Goal: Task Accomplishment & Management: Manage account settings

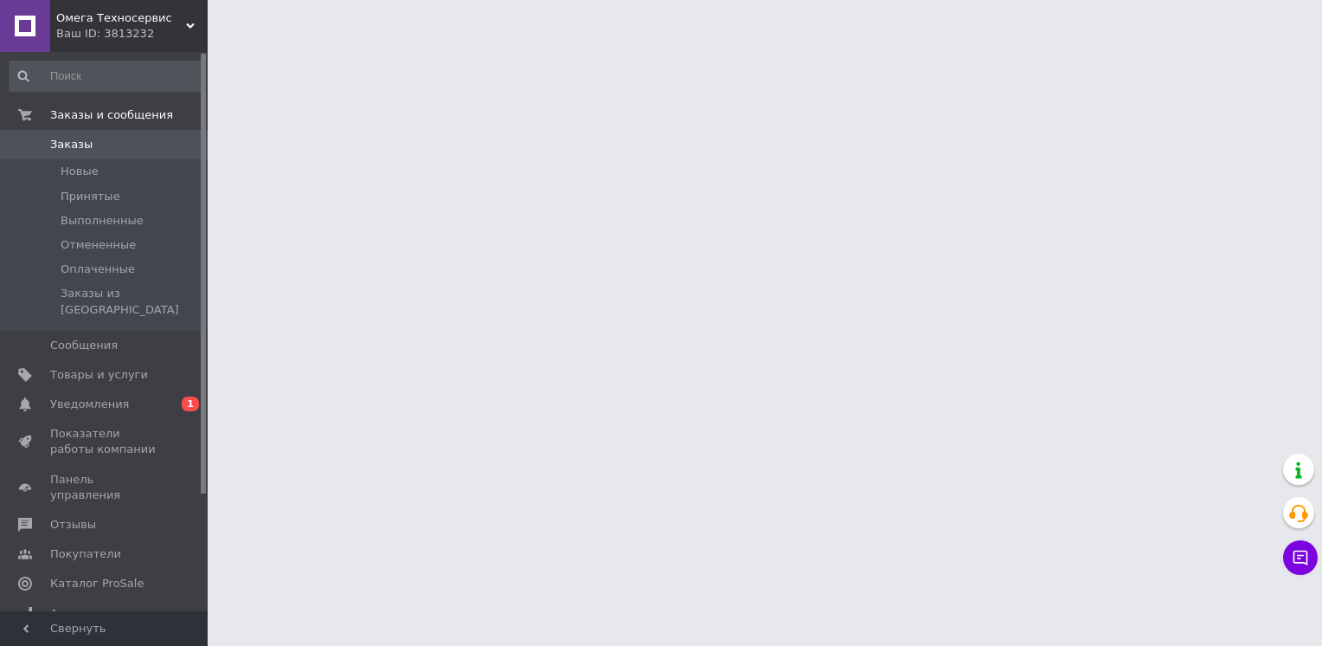
drag, startPoint x: 0, startPoint y: 0, endPoint x: 183, endPoint y: 387, distance: 427.8
click at [161, 396] on span "0 1" at bounding box center [184, 404] width 48 height 16
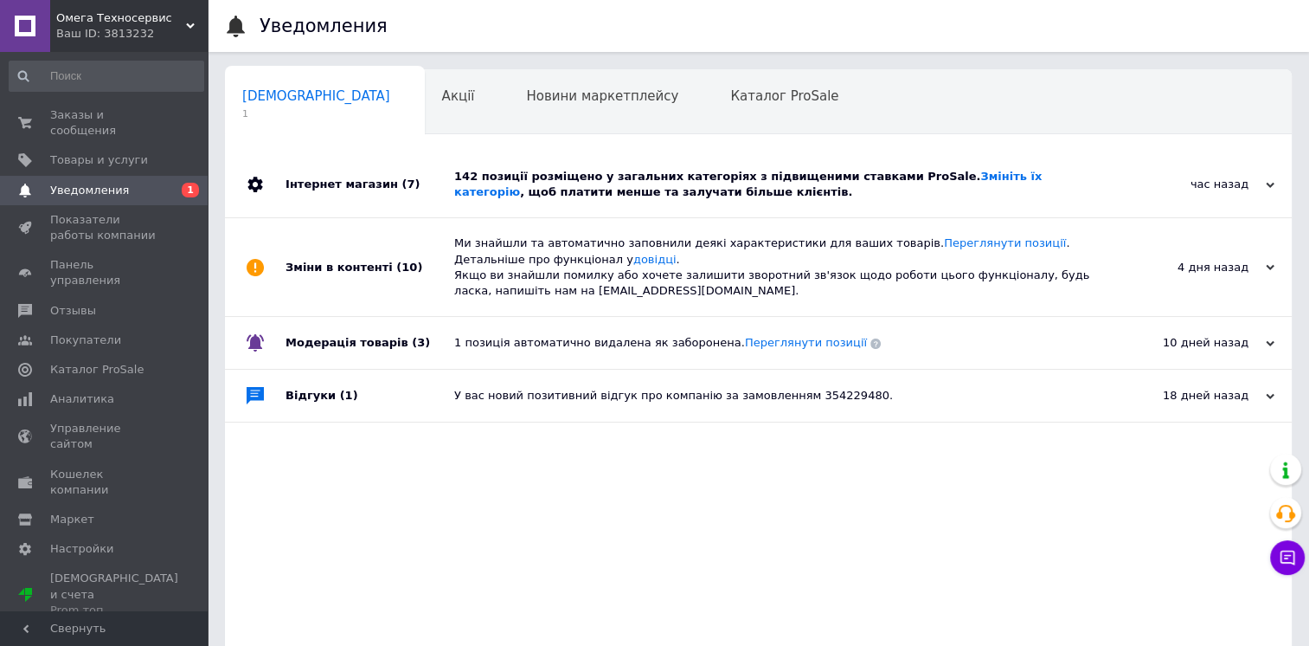
click at [447, 183] on div "Інтернет магазин (7)" at bounding box center [370, 184] width 169 height 66
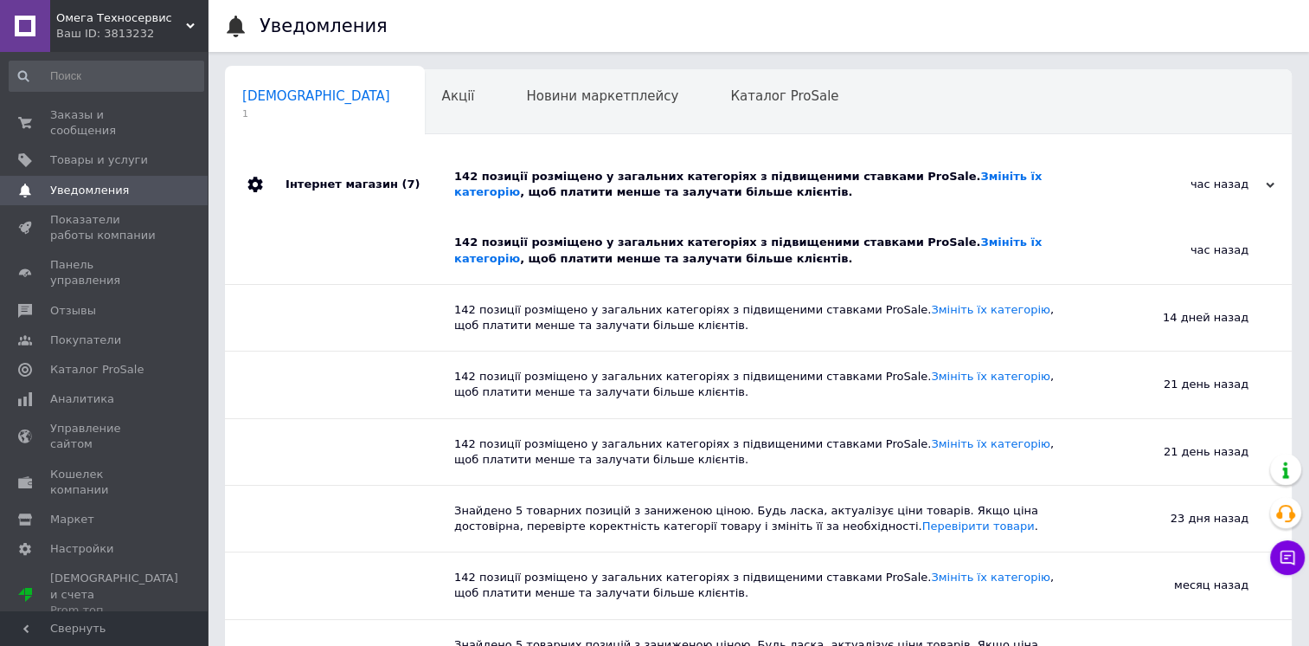
click at [447, 183] on div "Інтернет магазин (7)" at bounding box center [370, 184] width 169 height 66
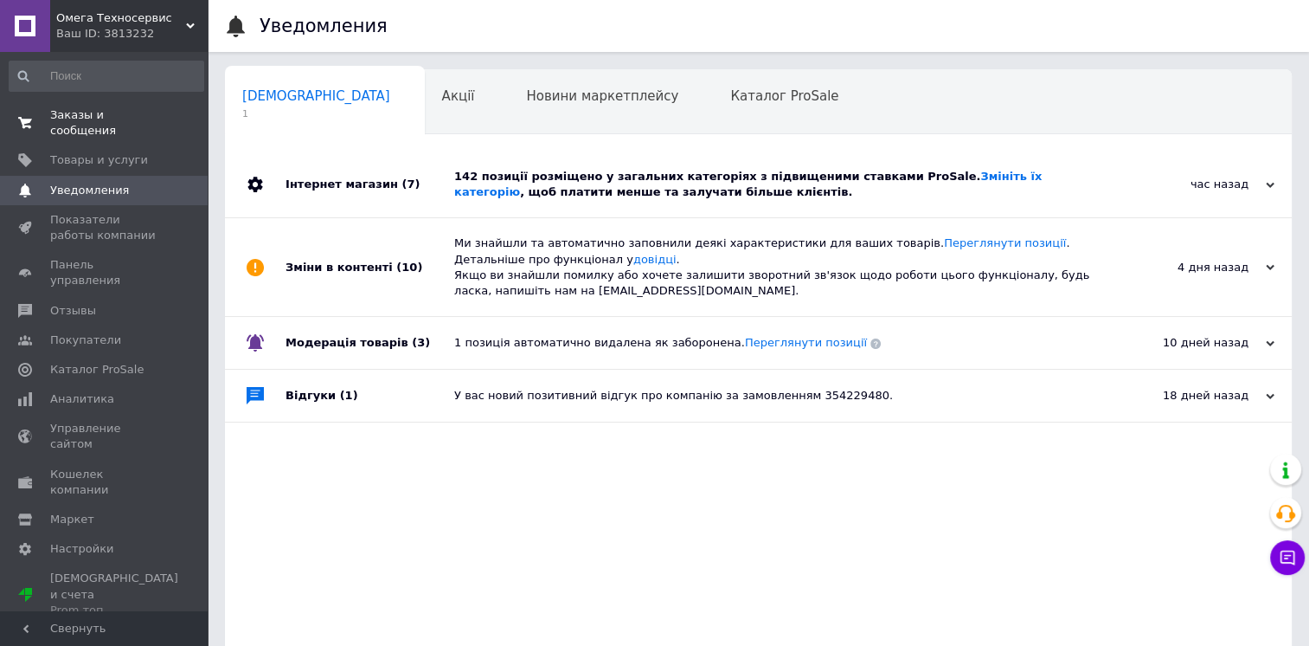
click at [106, 107] on span "Заказы и сообщения" at bounding box center [105, 122] width 110 height 31
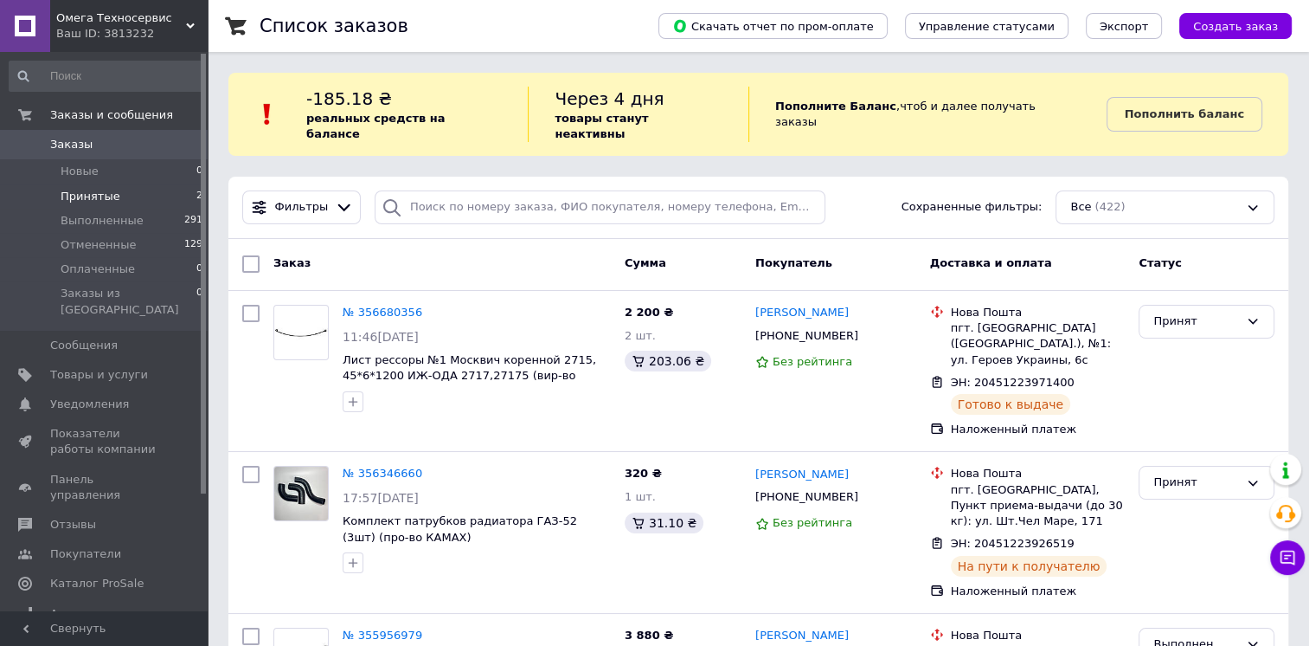
click at [129, 189] on li "Принятые 2" at bounding box center [106, 196] width 213 height 24
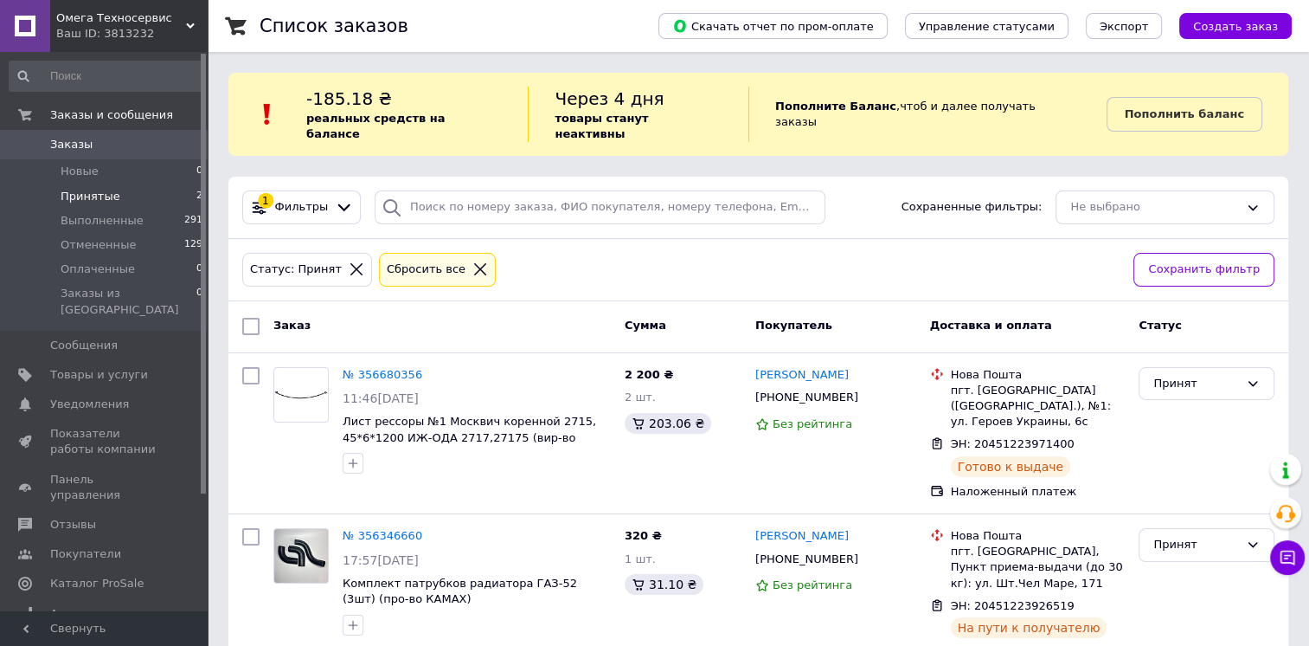
click at [335, 114] on b "реальных средств на балансе" at bounding box center [375, 126] width 138 height 29
drag, startPoint x: 335, startPoint y: 114, endPoint x: 329, endPoint y: 101, distance: 14.3
click at [329, 101] on span "-185.18 ₴" at bounding box center [349, 98] width 86 height 21
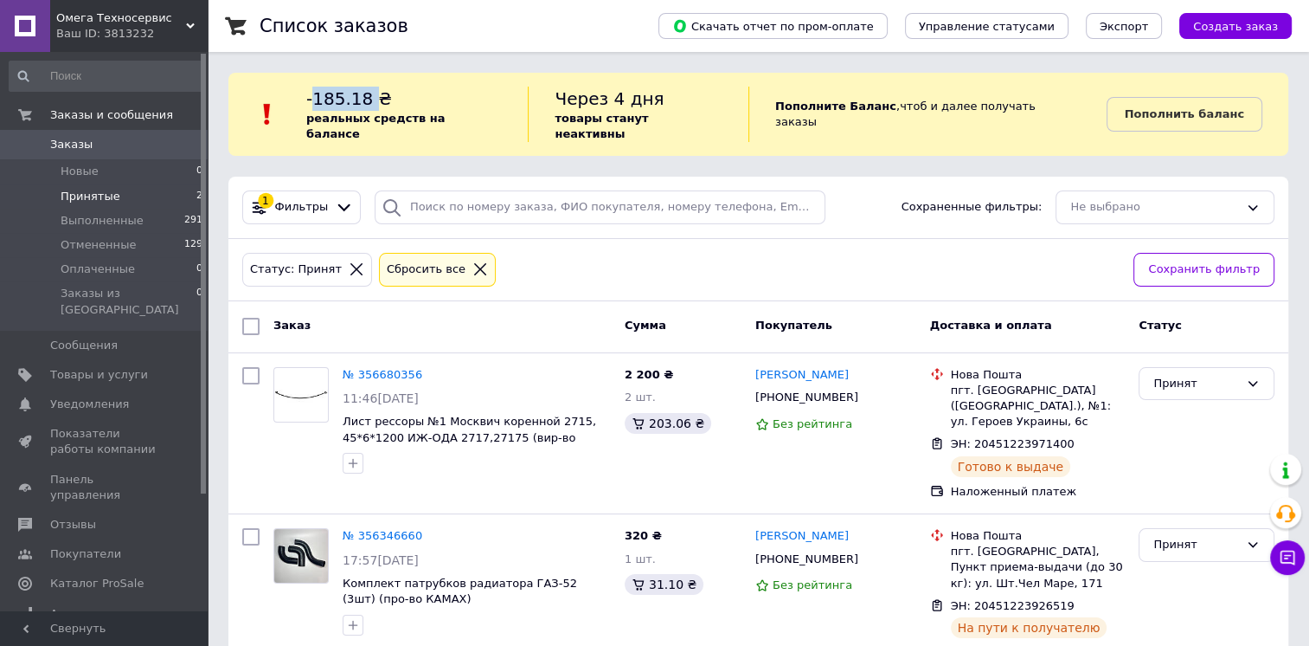
click at [329, 101] on span "-185.18 ₴" at bounding box center [349, 98] width 86 height 21
drag, startPoint x: 329, startPoint y: 101, endPoint x: 629, endPoint y: 107, distance: 300.4
click at [630, 107] on span "Через 4 дня" at bounding box center [609, 98] width 109 height 21
click at [608, 99] on span "Через 4 дня" at bounding box center [609, 98] width 109 height 21
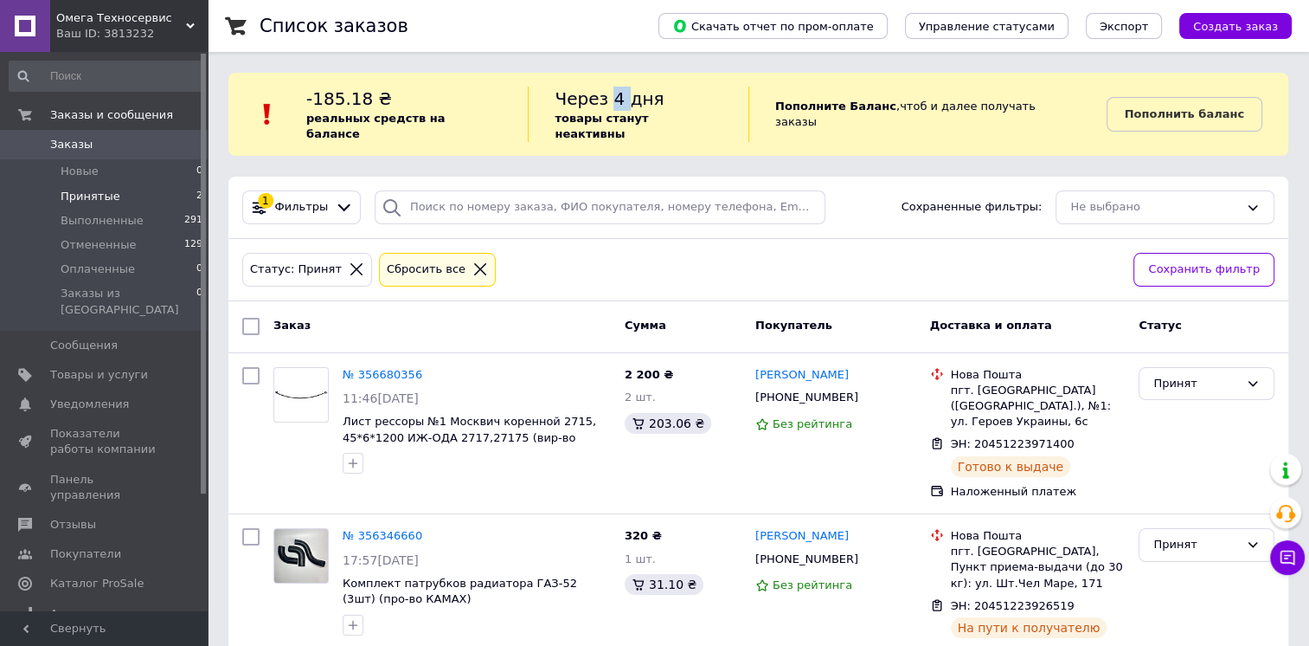
click at [608, 99] on span "Через 4 дня" at bounding box center [609, 98] width 109 height 21
drag, startPoint x: 608, startPoint y: 99, endPoint x: 579, endPoint y: 113, distance: 32.5
click at [579, 113] on b "товары станут неактивны" at bounding box center [601, 126] width 93 height 29
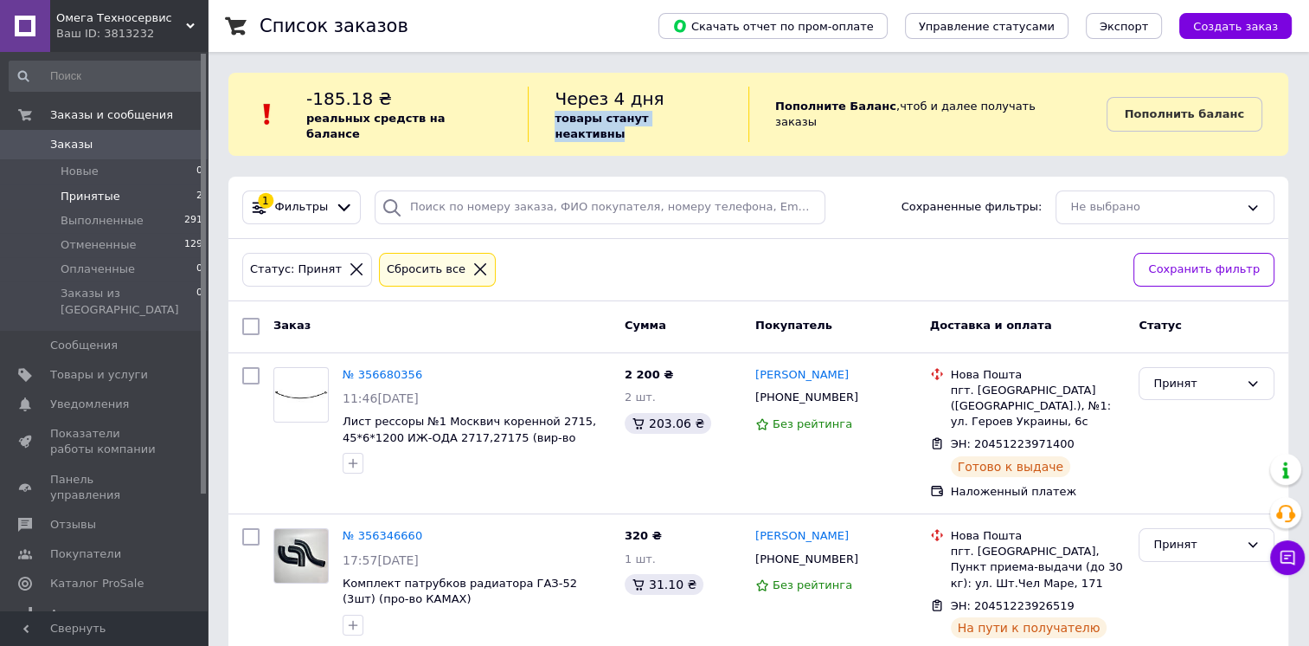
click at [579, 113] on b "товары станут неактивны" at bounding box center [601, 126] width 93 height 29
drag, startPoint x: 579, startPoint y: 113, endPoint x: 565, endPoint y: 113, distance: 13.9
click at [565, 113] on b "товары станут неактивны" at bounding box center [601, 126] width 93 height 29
click at [567, 100] on span "Через 4 дня" at bounding box center [609, 98] width 109 height 21
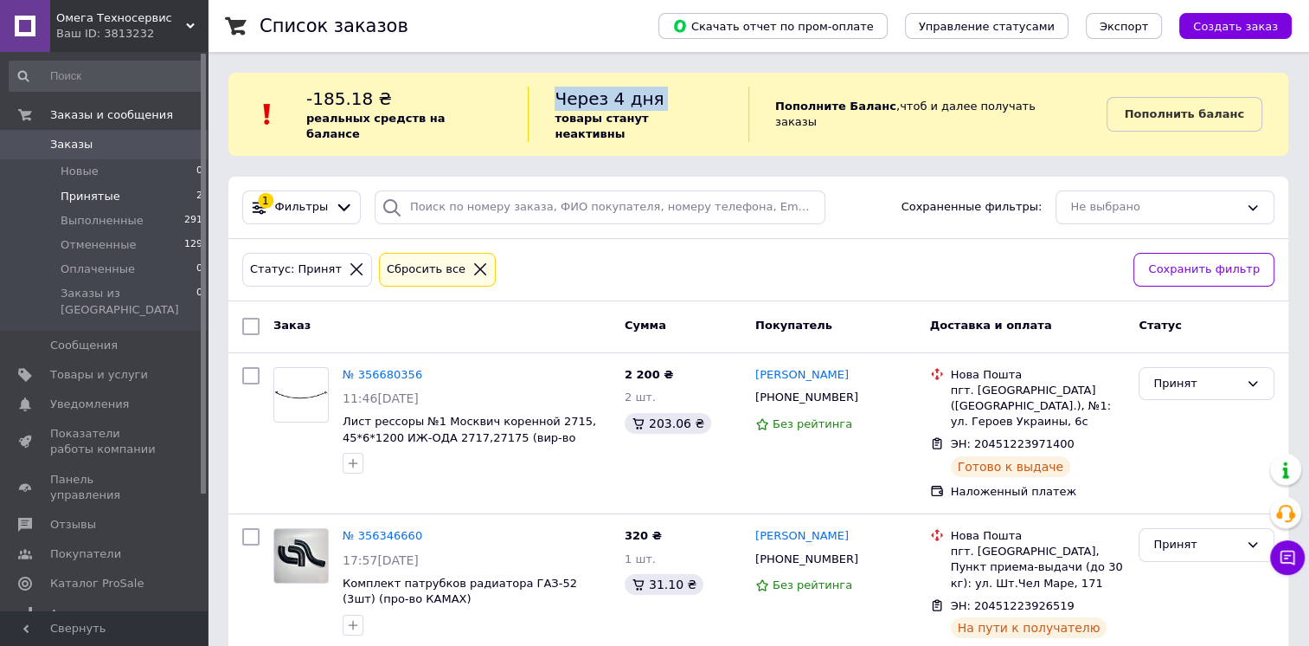
click at [567, 100] on span "Через 4 дня" at bounding box center [609, 98] width 109 height 21
drag, startPoint x: 567, startPoint y: 100, endPoint x: 557, endPoint y: 113, distance: 16.8
click at [557, 113] on b "товары станут неактивны" at bounding box center [601, 126] width 93 height 29
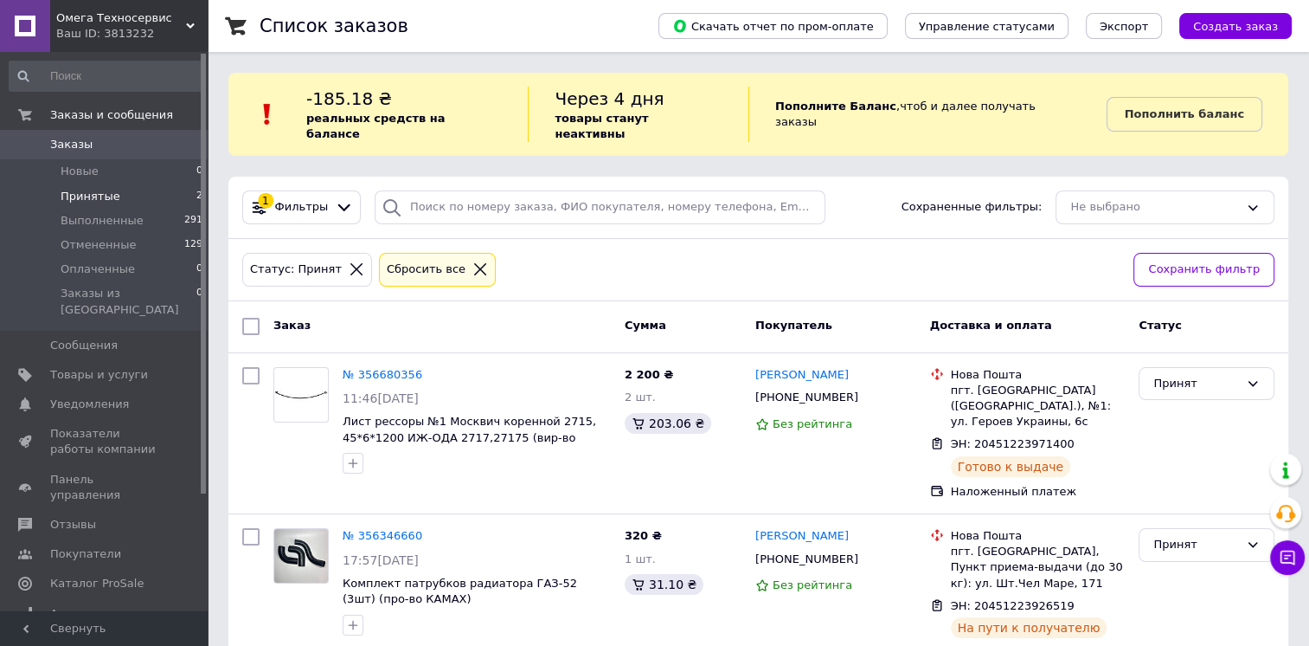
click at [367, 99] on span "-185.18 ₴" at bounding box center [349, 98] width 86 height 21
click at [326, 120] on b "реальных средств на балансе" at bounding box center [375, 126] width 138 height 29
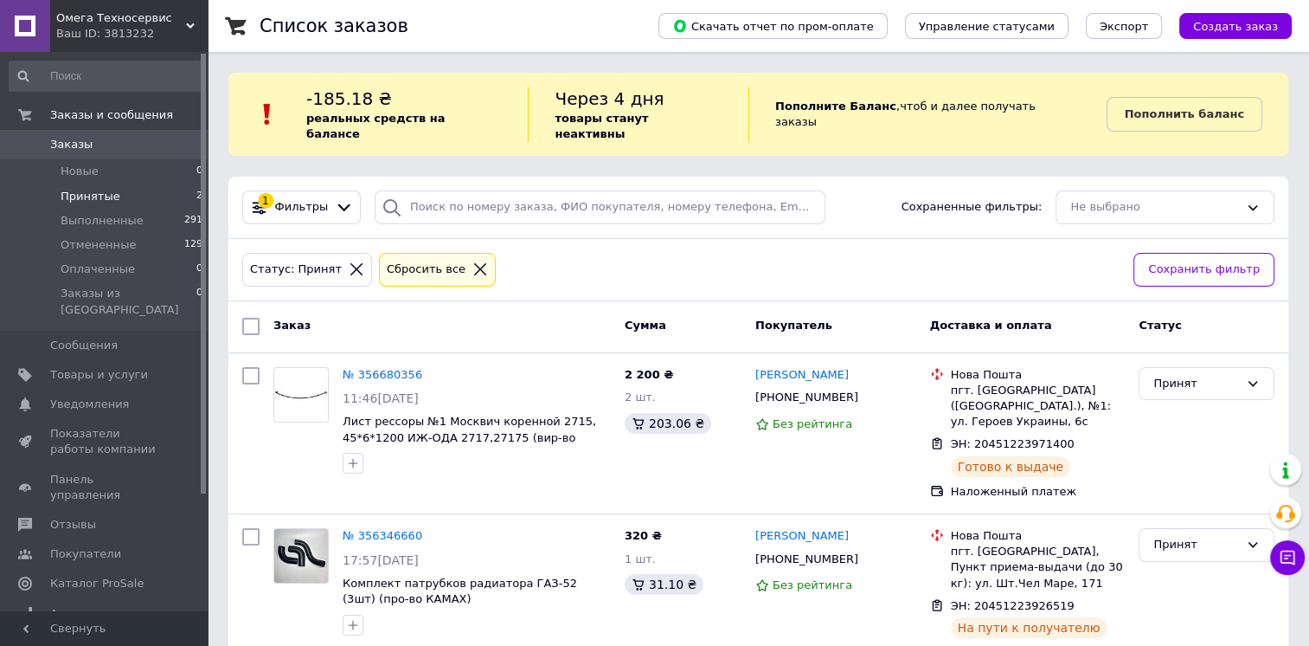
click at [92, 189] on span "Принятые" at bounding box center [91, 197] width 60 height 16
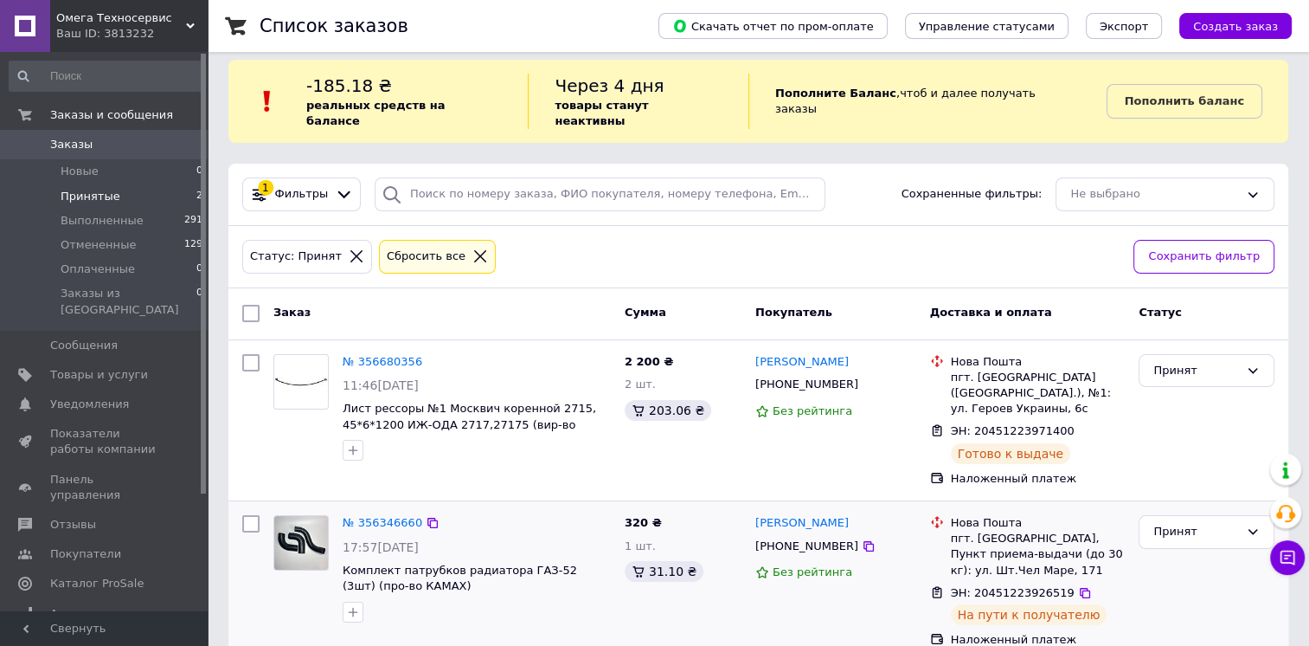
scroll to position [16, 0]
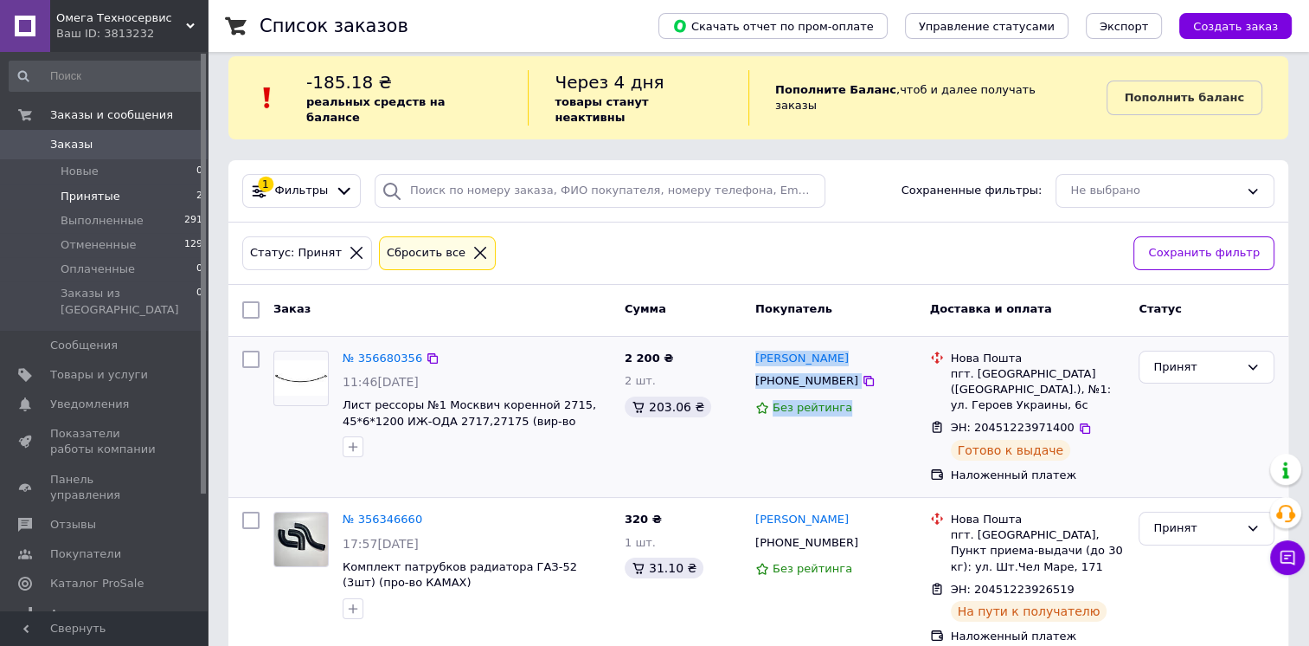
drag, startPoint x: 852, startPoint y: 396, endPoint x: 754, endPoint y: 338, distance: 114.4
click at [754, 344] on div "[PERSON_NAME] [PHONE_NUMBER] Без рейтинга" at bounding box center [836, 417] width 175 height 147
drag, startPoint x: 754, startPoint y: 338, endPoint x: 944, endPoint y: 395, distance: 198.5
click at [944, 416] on div at bounding box center [937, 440] width 21 height 48
click at [991, 371] on div "пгт. [GEOGRAPHIC_DATA] ([GEOGRAPHIC_DATA].), №1: ул. Героев Украины, 6с" at bounding box center [1038, 390] width 175 height 48
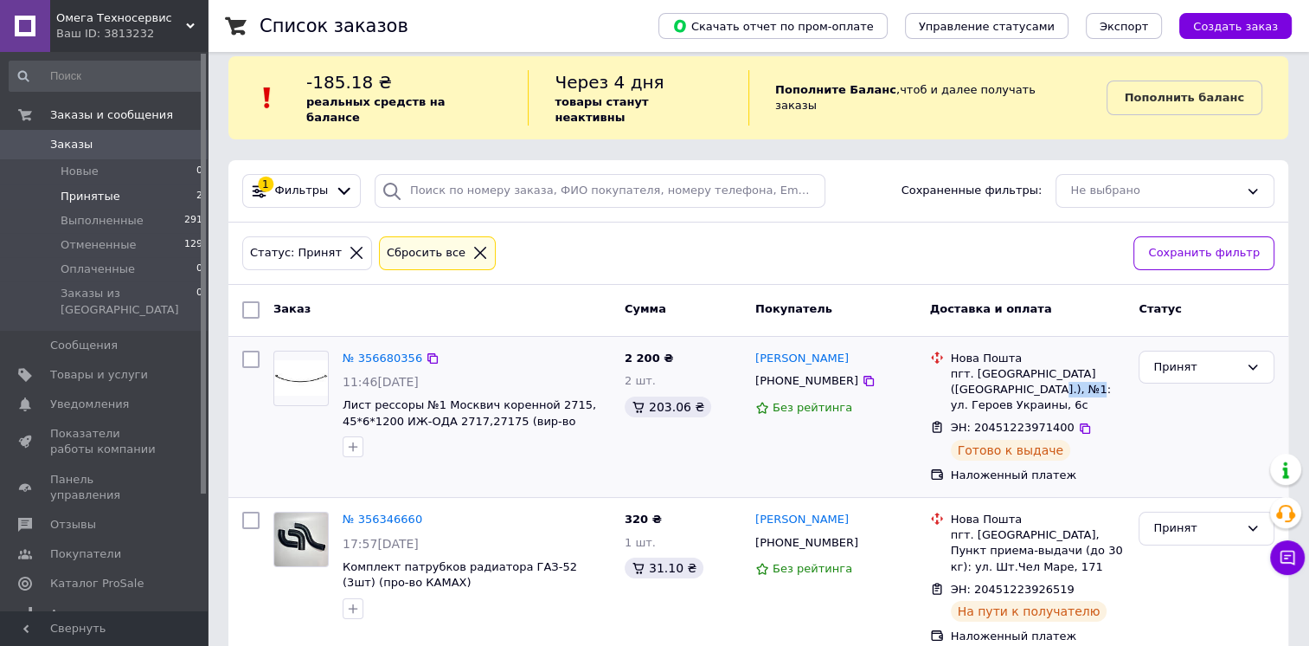
click at [991, 371] on div "пгт. [GEOGRAPHIC_DATA] ([GEOGRAPHIC_DATA].), №1: ул. Героев Украины, 6с" at bounding box center [1038, 390] width 175 height 48
drag, startPoint x: 991, startPoint y: 371, endPoint x: 968, endPoint y: 370, distance: 23.4
click at [968, 370] on div "пгт. [GEOGRAPHIC_DATA] ([GEOGRAPHIC_DATA].), №1: ул. Героев Украины, 6с" at bounding box center [1038, 390] width 175 height 48
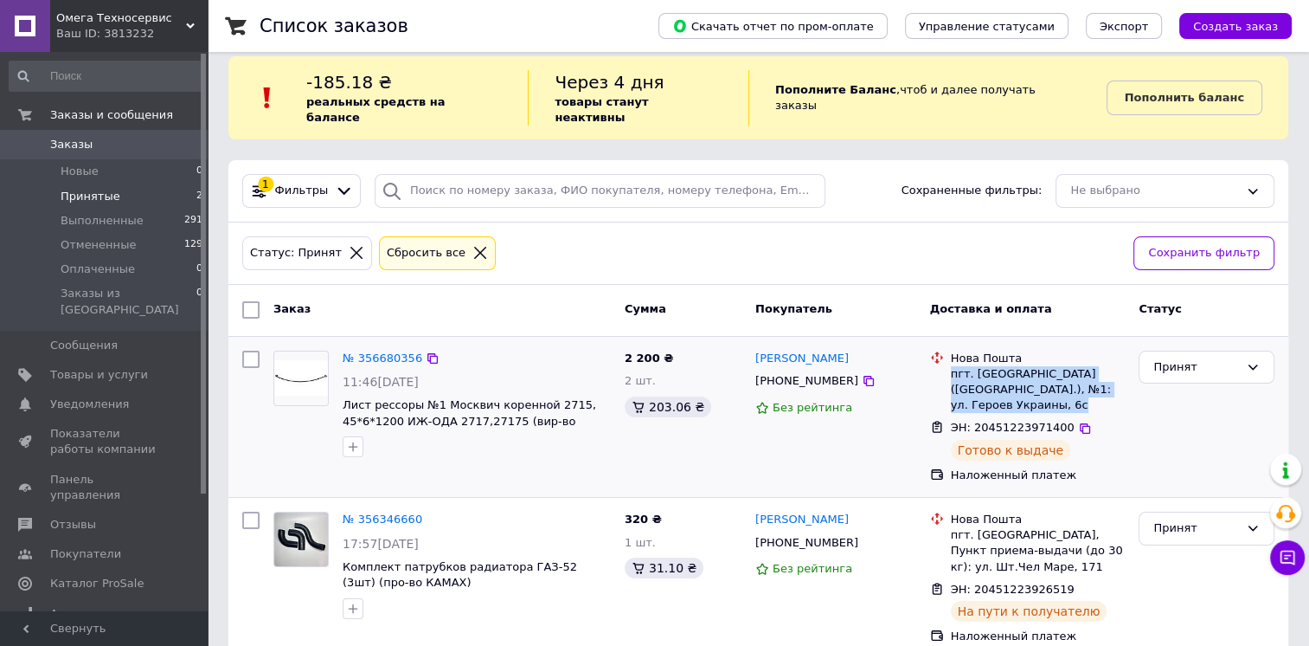
click at [968, 370] on div "пгт. [GEOGRAPHIC_DATA] ([GEOGRAPHIC_DATA].), №1: ул. Героев Украины, 6с" at bounding box center [1038, 390] width 175 height 48
click at [637, 350] on div "2 200 ₴ 2 шт. 203.06 ₴" at bounding box center [683, 417] width 131 height 147
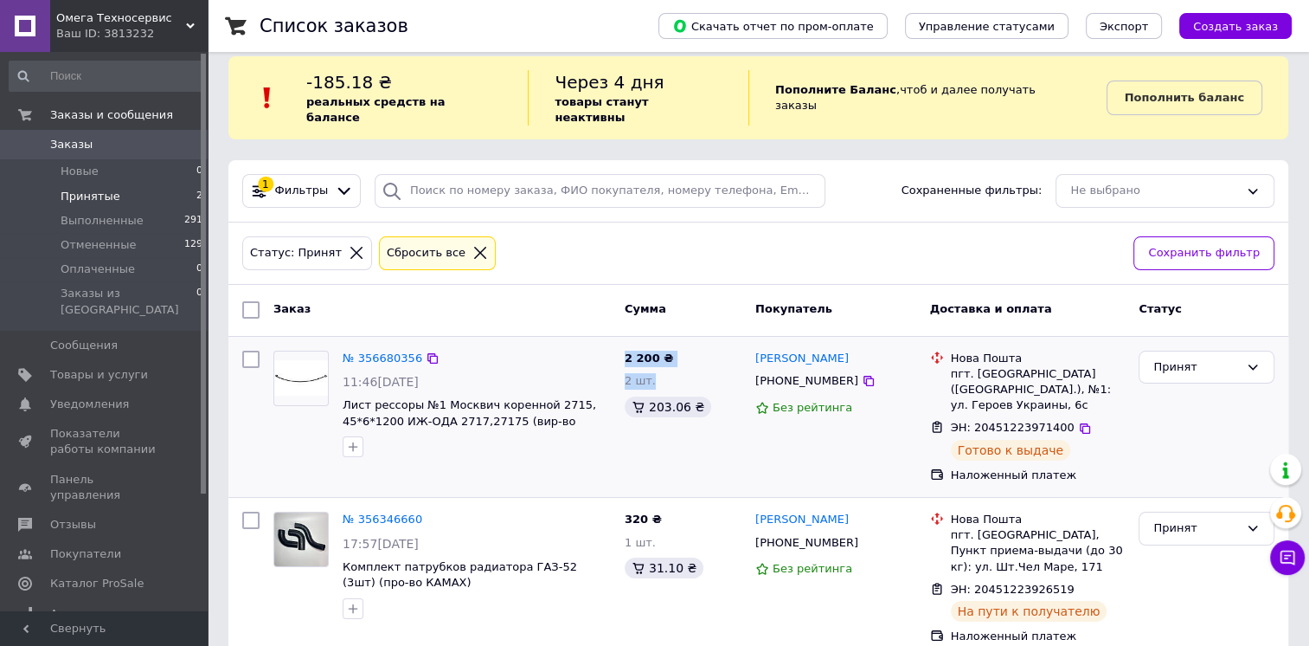
click at [637, 350] on div "2 200 ₴ 2 шт. 203.06 ₴" at bounding box center [683, 417] width 131 height 147
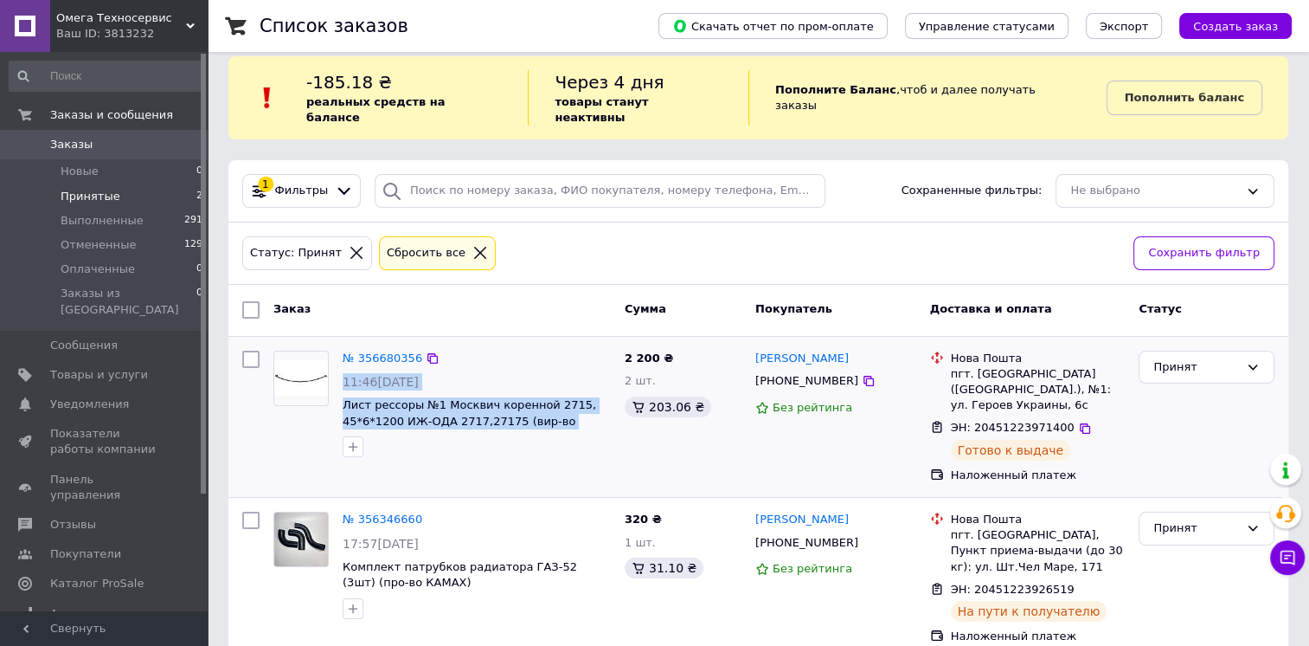
drag, startPoint x: 637, startPoint y: 350, endPoint x: 617, endPoint y: 349, distance: 19.9
click at [617, 349] on div "№ 356680356 11:46[DATE] Лист рессоры №1 Москвич коренной 2715, 45*6*1200 ИЖ-ОДА…" at bounding box center [758, 417] width 1046 height 147
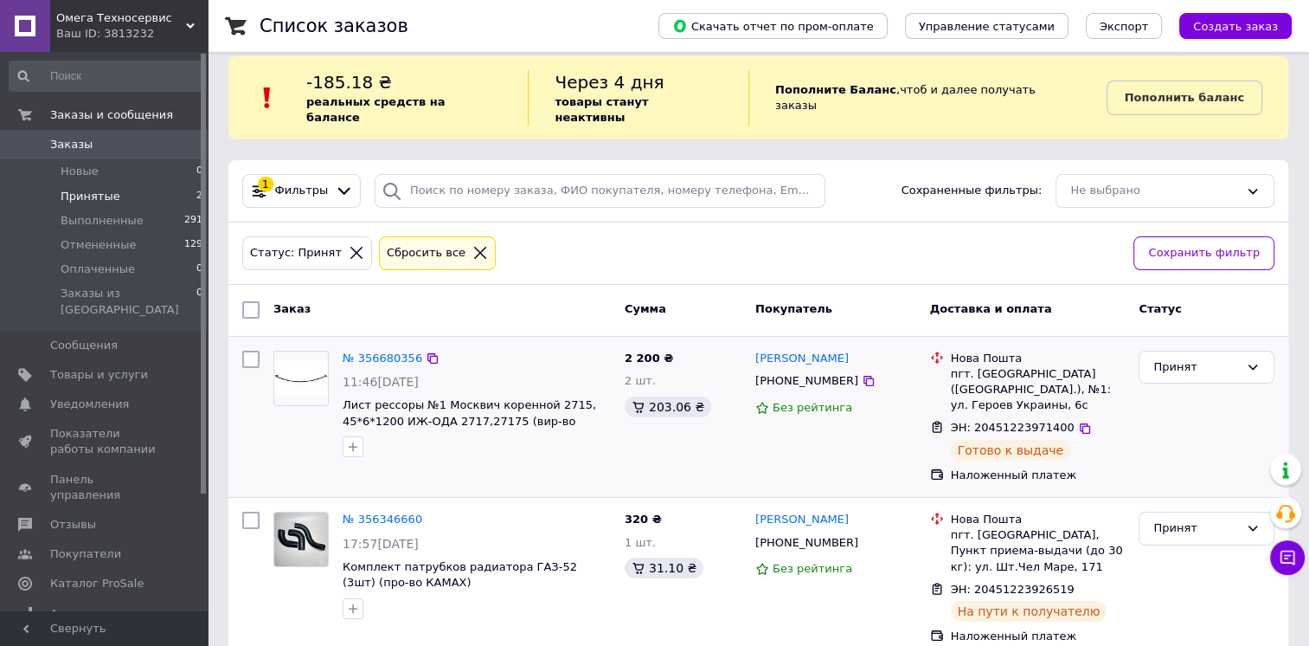
click at [620, 357] on div "2 200 ₴ 2 шт. 203.06 ₴" at bounding box center [683, 417] width 131 height 147
drag, startPoint x: 621, startPoint y: 341, endPoint x: 662, endPoint y: 362, distance: 45.7
click at [662, 362] on div "2 200 ₴ 2 шт. 203.06 ₴" at bounding box center [683, 417] width 131 height 147
click at [1052, 370] on div "пгт. [GEOGRAPHIC_DATA] ([GEOGRAPHIC_DATA].), №1: ул. Героев Украины, 6с" at bounding box center [1038, 390] width 175 height 48
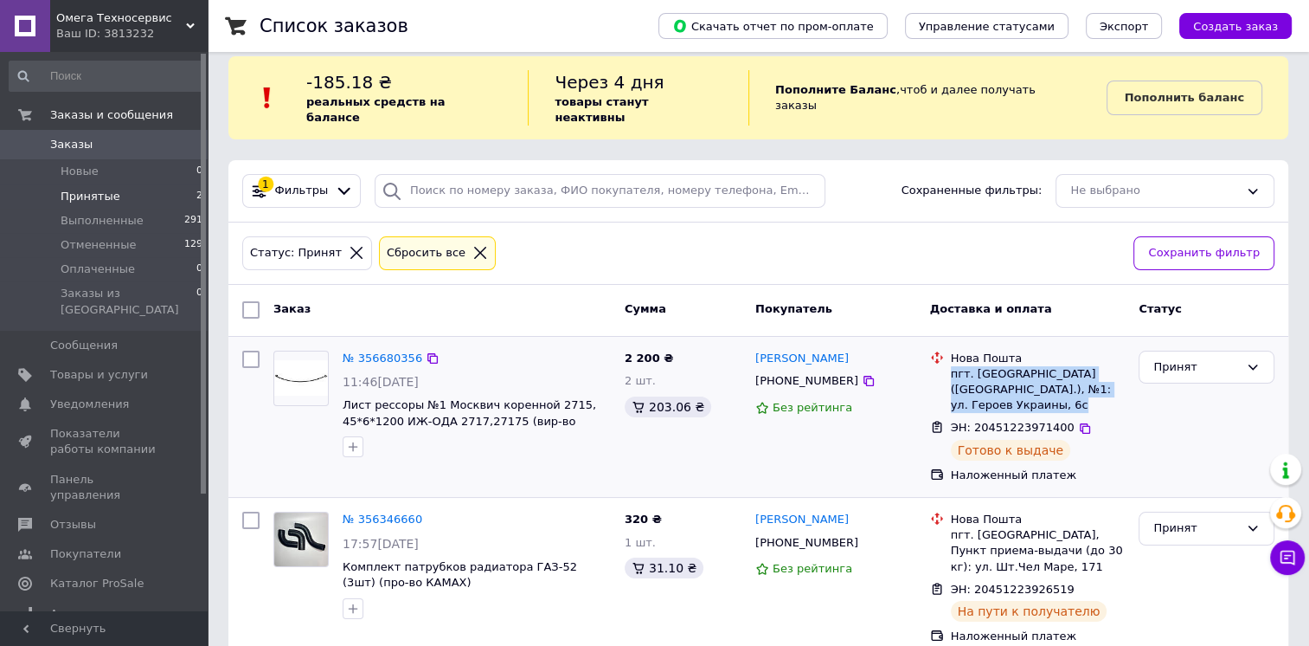
click at [1052, 370] on div "пгт. [GEOGRAPHIC_DATA] ([GEOGRAPHIC_DATA].), №1: ул. Героев Украины, 6с" at bounding box center [1038, 390] width 175 height 48
drag, startPoint x: 1052, startPoint y: 370, endPoint x: 1000, endPoint y: 366, distance: 53.0
click at [1000, 366] on div "пгт. [GEOGRAPHIC_DATA] ([GEOGRAPHIC_DATA].), №1: ул. Героев Украины, 6с" at bounding box center [1038, 390] width 175 height 48
